Goal: Task Accomplishment & Management: Manage account settings

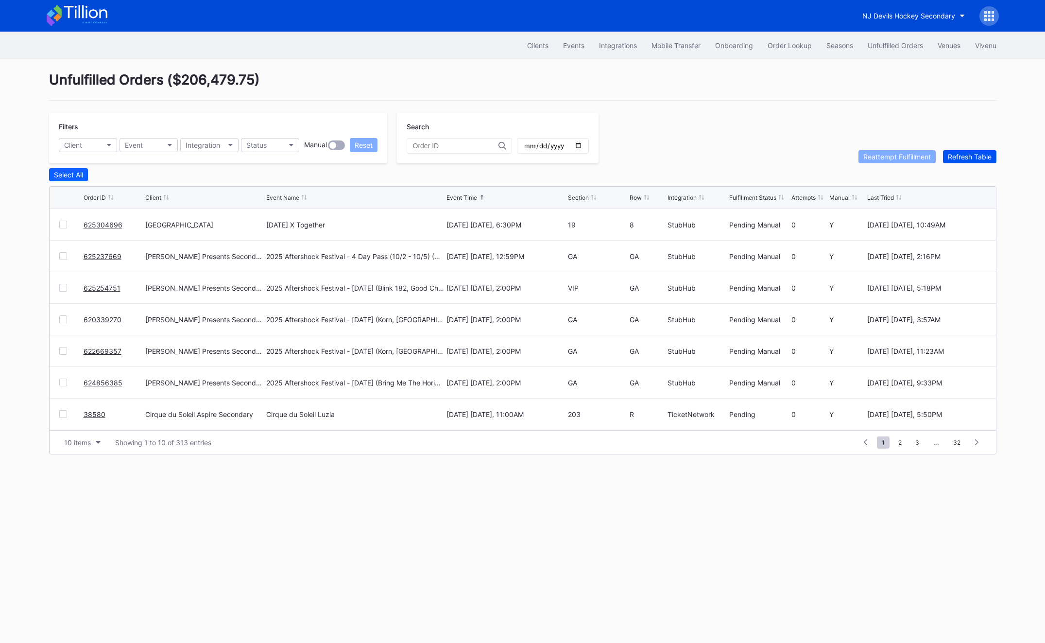
click at [977, 157] on div "Refresh Table" at bounding box center [970, 157] width 44 height 8
click at [100, 223] on link "75901959" at bounding box center [101, 225] width 34 height 8
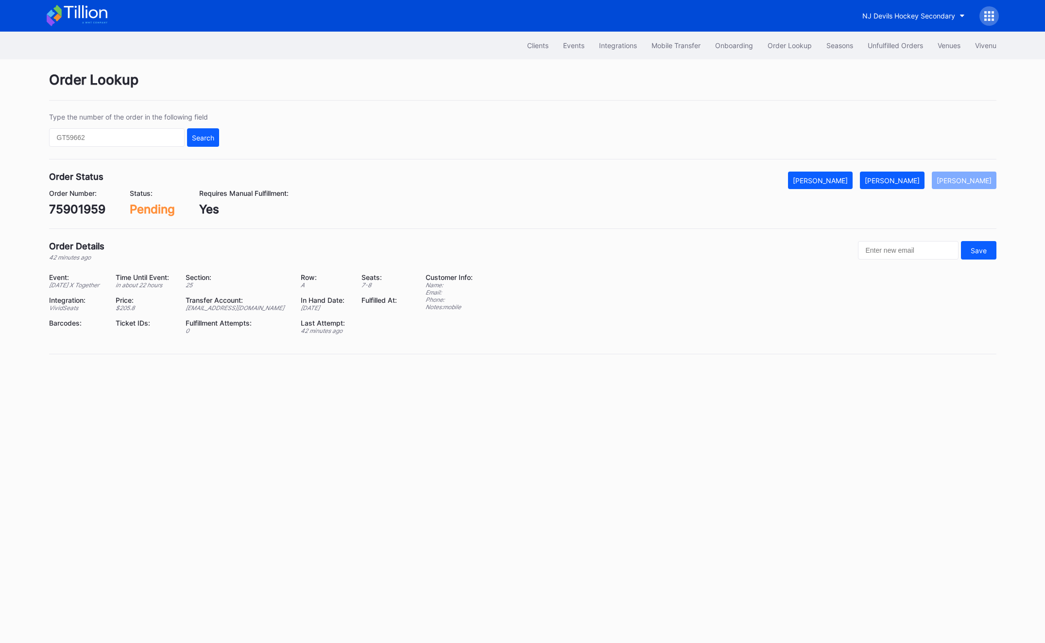
click at [70, 206] on div "75901959" at bounding box center [77, 209] width 56 height 14
copy div "75901959"
click at [900, 180] on div "[PERSON_NAME]" at bounding box center [892, 180] width 55 height 8
click at [899, 53] on button "Unfulfilled Orders" at bounding box center [895, 45] width 70 height 18
